Goal: Navigation & Orientation: Find specific page/section

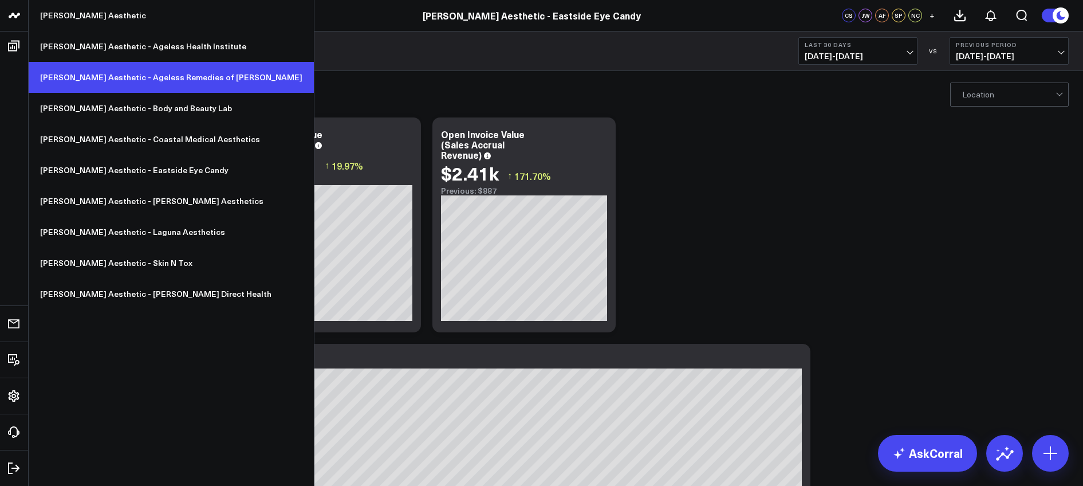
click at [139, 73] on link "[PERSON_NAME] Aesthetic - Ageless Remedies of [PERSON_NAME]" at bounding box center [171, 77] width 285 height 31
click at [123, 72] on link "[PERSON_NAME] Aesthetic - Ageless Remedies of [PERSON_NAME]" at bounding box center [171, 77] width 285 height 31
